Goal: Find specific page/section: Find specific page/section

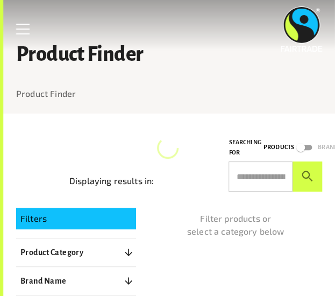
click at [118, 222] on div "Product Finder Product Finder Displaying results in: Searching for Products Bra…" at bounding box center [169, 167] width 332 height 335
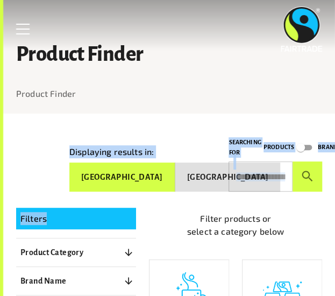
click at [195, 221] on p "Filter products or select a category below" at bounding box center [235, 225] width 173 height 26
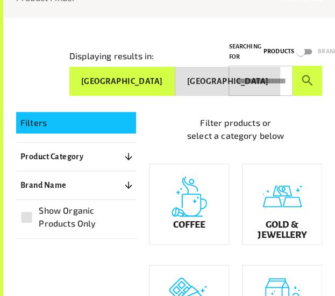
scroll to position [98, 0]
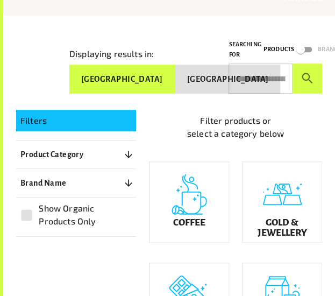
click at [88, 136] on div "Filters Product Category 0 ​ Coffee Gold & Jewellery Chocolate Juices & Cold Be…" at bounding box center [76, 173] width 120 height 127
click at [99, 120] on p "Filters" at bounding box center [75, 120] width 111 height 13
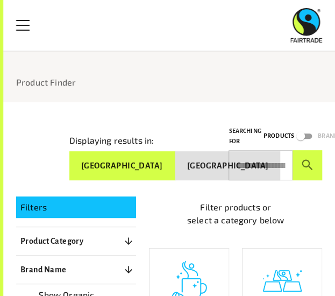
scroll to position [7, 0]
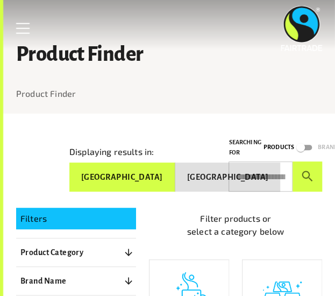
scroll to position [1, 0]
